Goal: Information Seeking & Learning: Learn about a topic

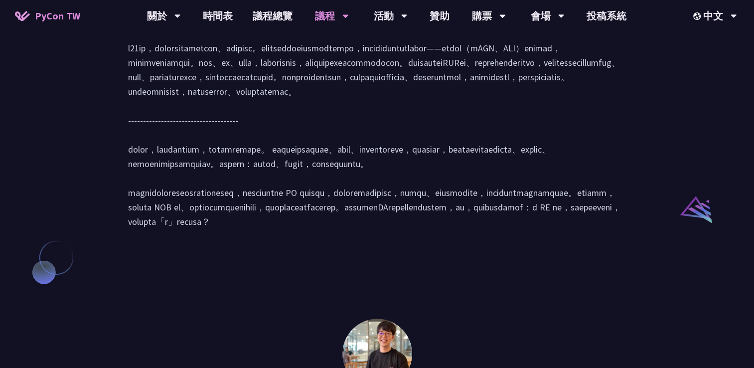
scroll to position [941, 0]
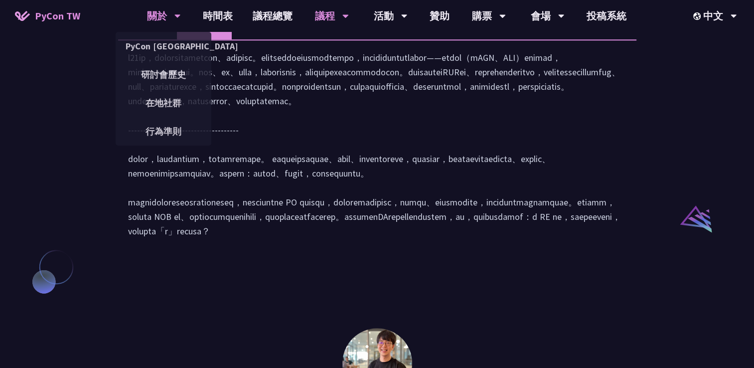
click at [146, 32] on div "PyCon [GEOGRAPHIC_DATA]" at bounding box center [164, 46] width 96 height 28
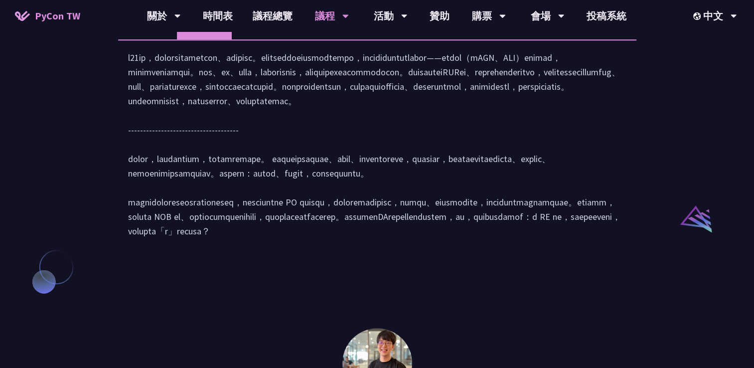
click at [149, 38] on li "講者介紹" at bounding box center [147, 25] width 59 height 27
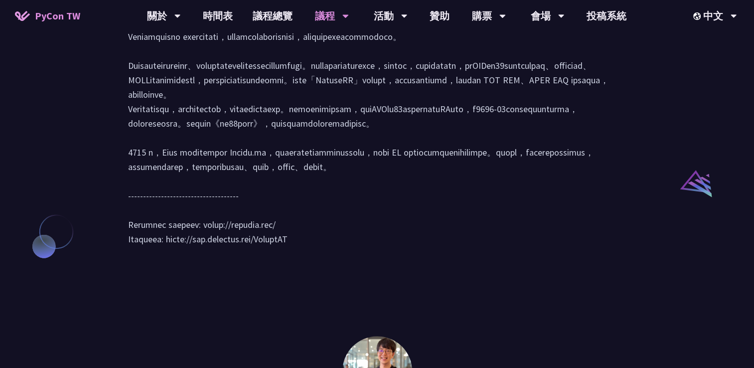
scroll to position [966, 0]
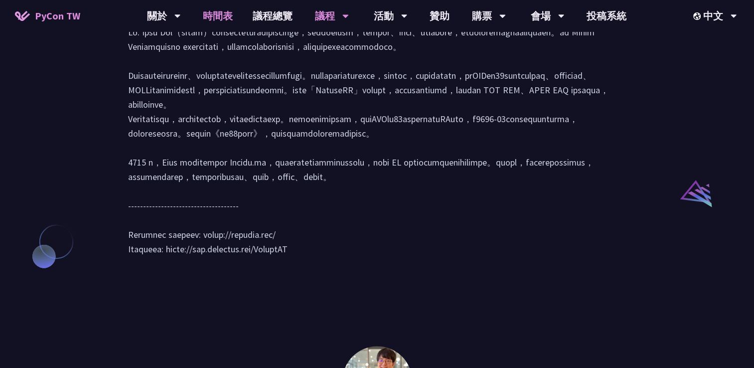
click at [211, 8] on link "時間表" at bounding box center [218, 16] width 50 height 32
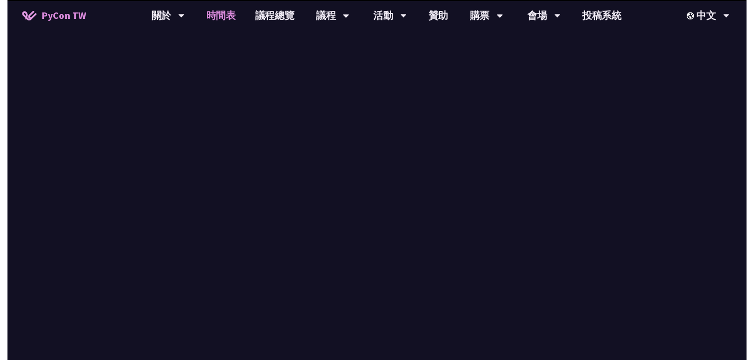
scroll to position [153, 0]
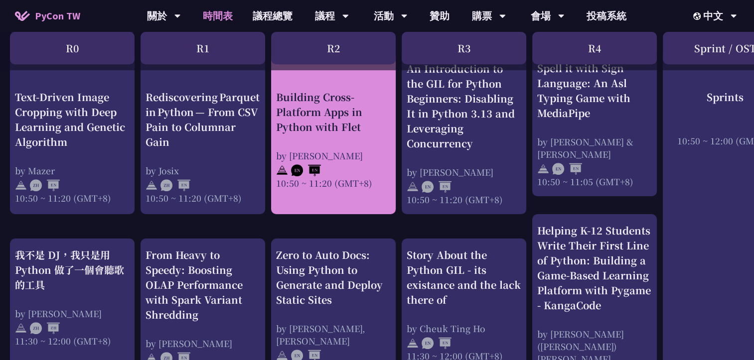
scroll to position [418, 0]
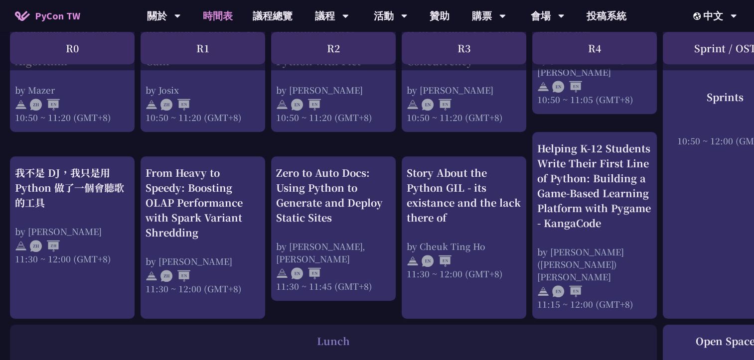
scroll to position [500, 0]
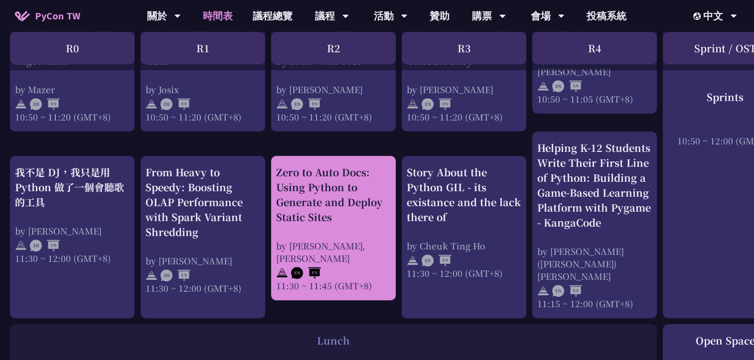
click at [333, 180] on div "Zero to Auto Docs: Using Python to Generate and Deploy Static Sites" at bounding box center [333, 195] width 115 height 60
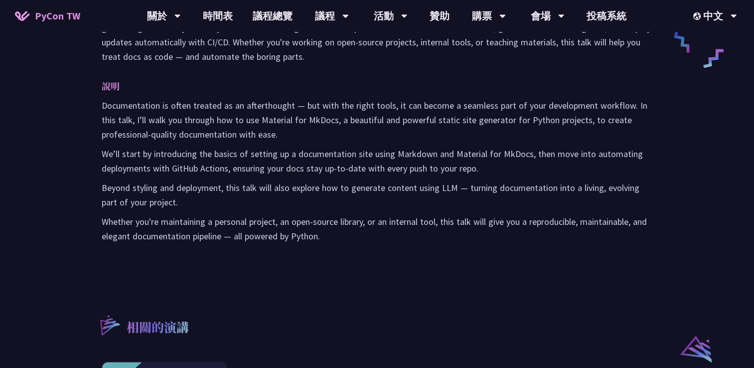
scroll to position [528, 0]
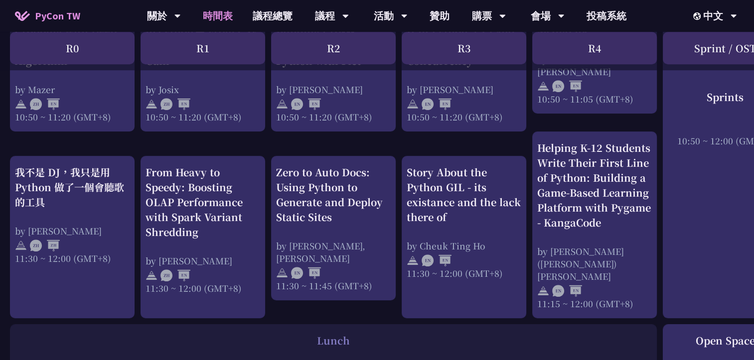
scroll to position [679, 0]
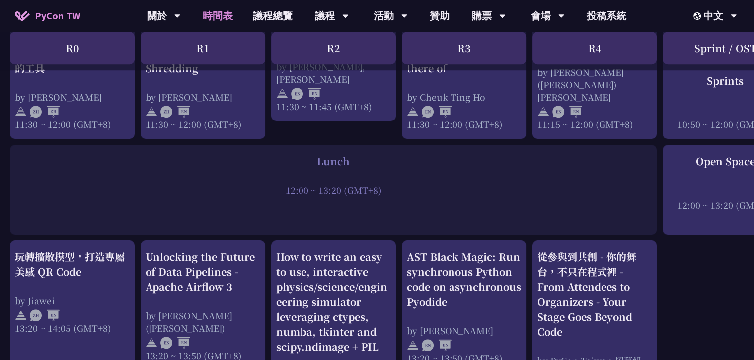
click at [741, 294] on div "An Introduction to the GIL for Python Beginners: Disabling It in Python 3.13 an…" at bounding box center [529, 330] width 1058 height 1615
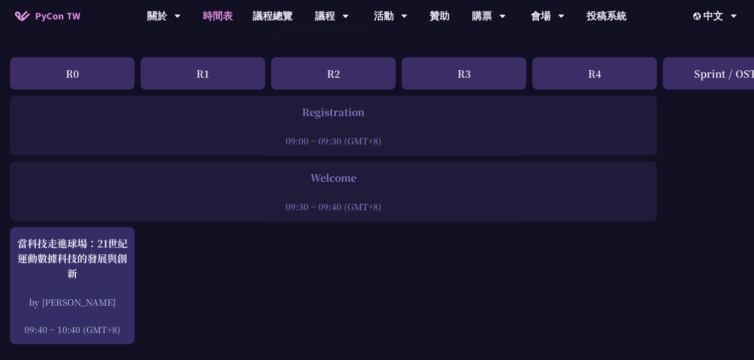
scroll to position [108, 0]
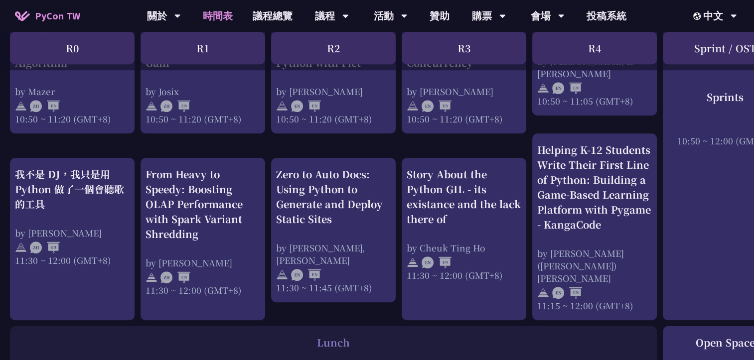
scroll to position [498, 0]
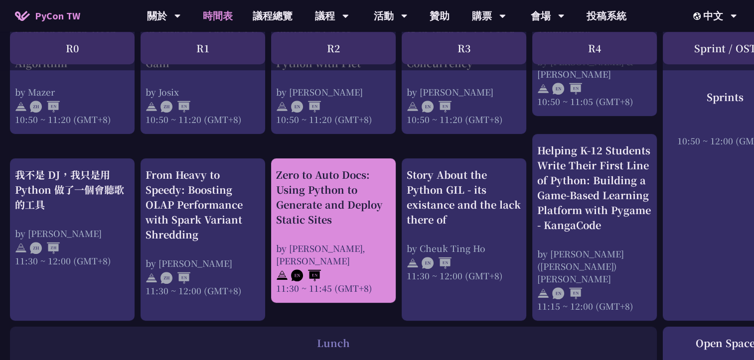
click at [348, 209] on div "Zero to Auto Docs: Using Python to Generate and Deploy Static Sites" at bounding box center [333, 197] width 115 height 60
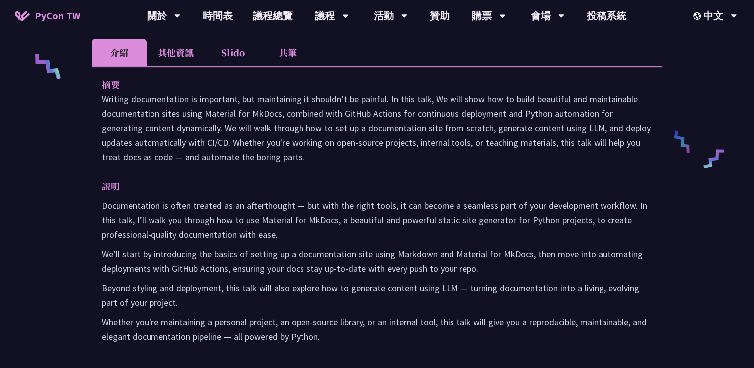
scroll to position [442, 0]
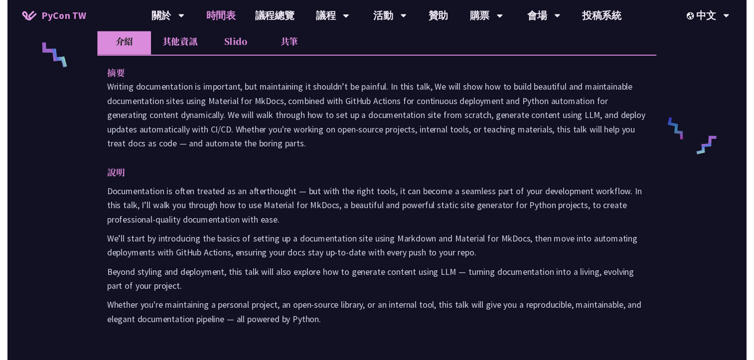
scroll to position [498, 0]
